Goal: Check status: Check status

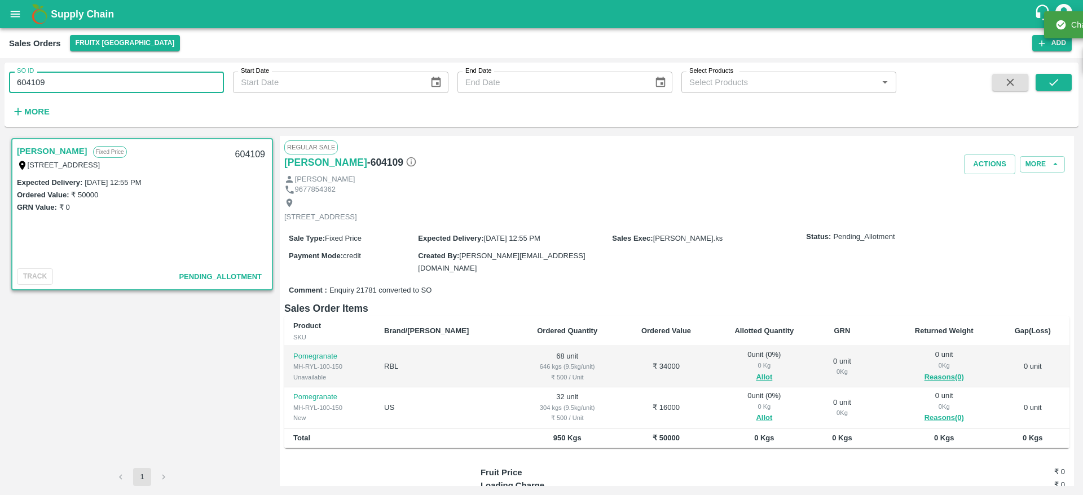
click at [20, 82] on input "604109" at bounding box center [116, 82] width 215 height 21
click at [76, 84] on input "604109" at bounding box center [116, 82] width 215 height 21
drag, startPoint x: 76, startPoint y: 84, endPoint x: 0, endPoint y: 85, distance: 76.2
click at [0, 85] on div "SO ID 604109 SO ID Start Date Start Date End Date End Date Select Products Sele…" at bounding box center [541, 276] width 1083 height 437
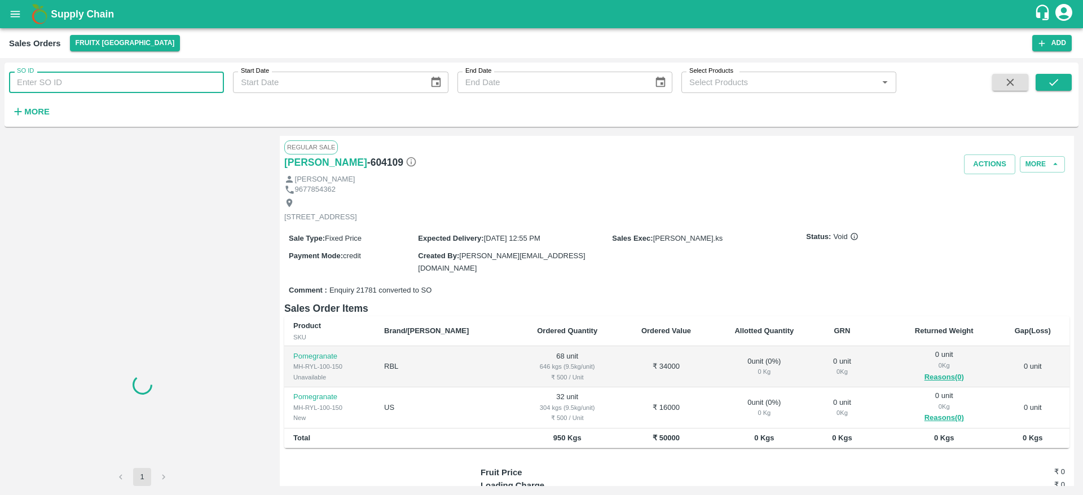
click at [115, 72] on input "SO ID" at bounding box center [116, 82] width 215 height 21
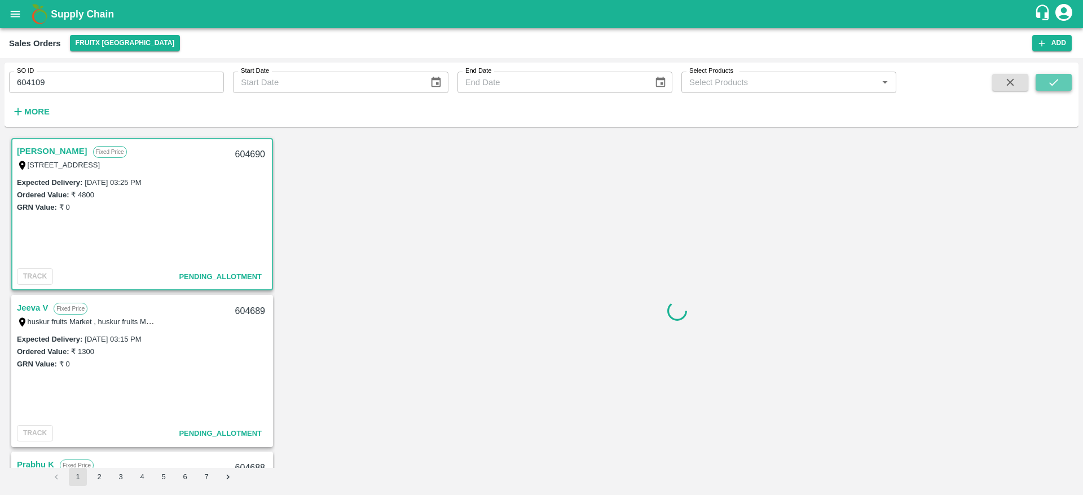
click at [1057, 87] on icon "submit" at bounding box center [1054, 82] width 12 height 12
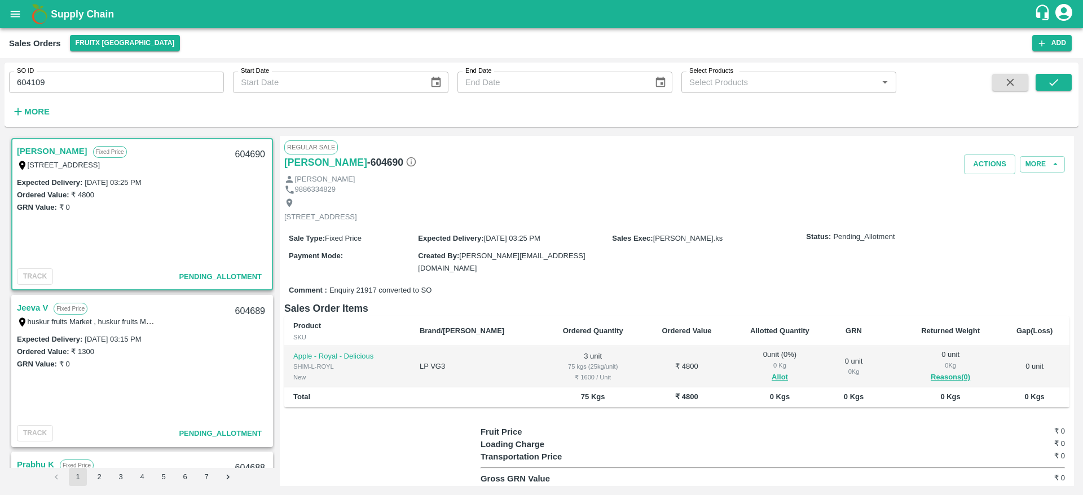
scroll to position [2, 0]
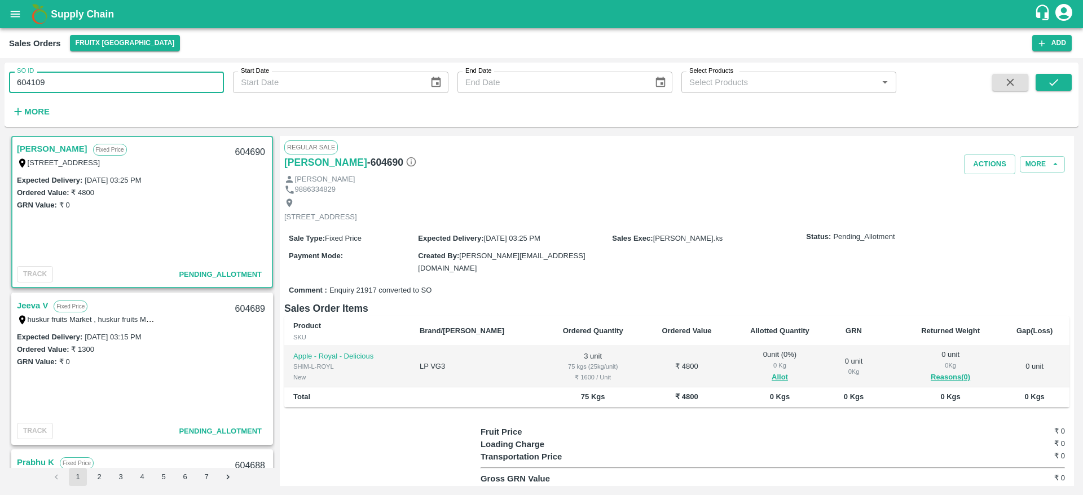
click at [122, 76] on input "604109" at bounding box center [116, 82] width 215 height 21
type input "604109"
click at [1061, 80] on button "submit" at bounding box center [1054, 82] width 36 height 17
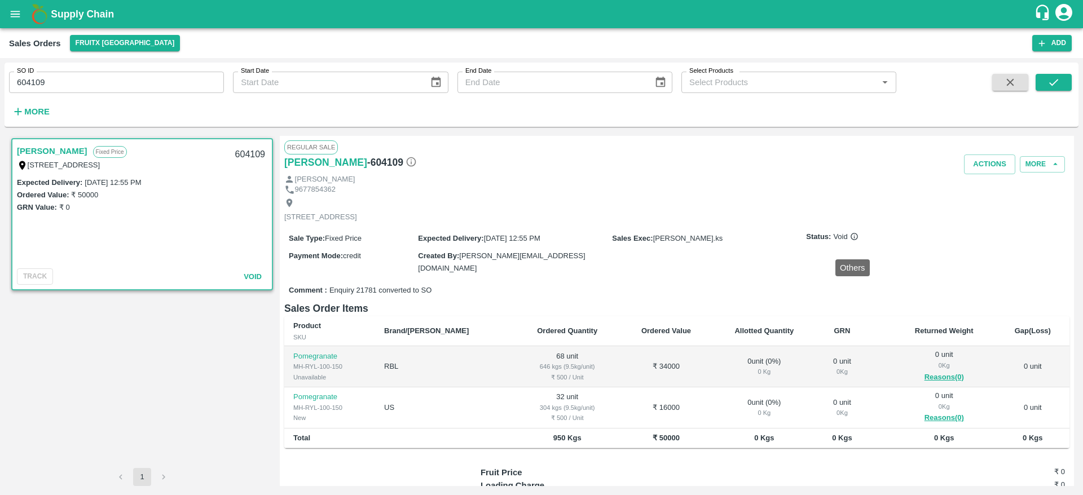
click at [852, 241] on icon at bounding box center [854, 236] width 8 height 8
